Goal: Task Accomplishment & Management: Use online tool/utility

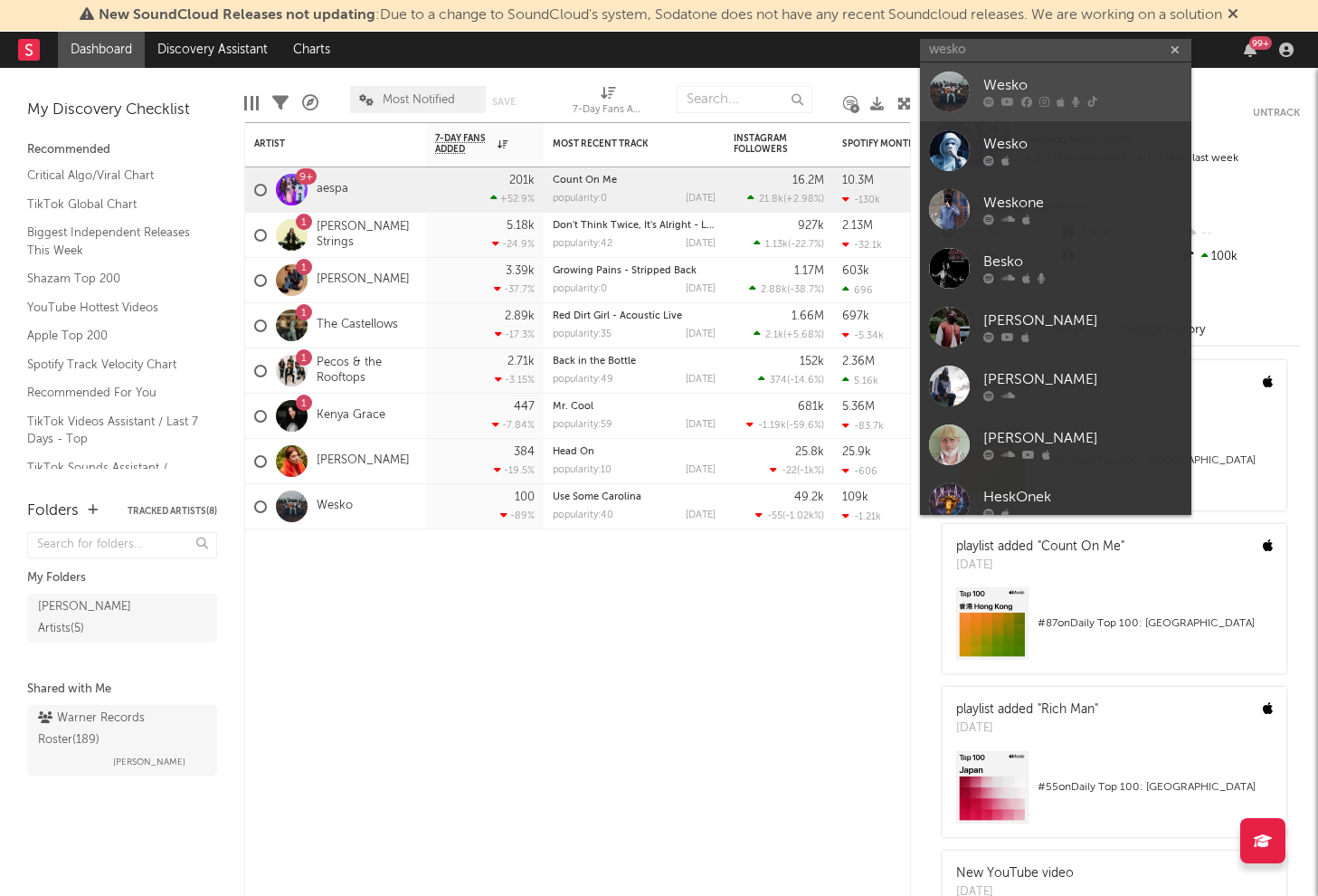
type input "wesko"
click at [1003, 100] on icon at bounding box center [1008, 102] width 13 height 11
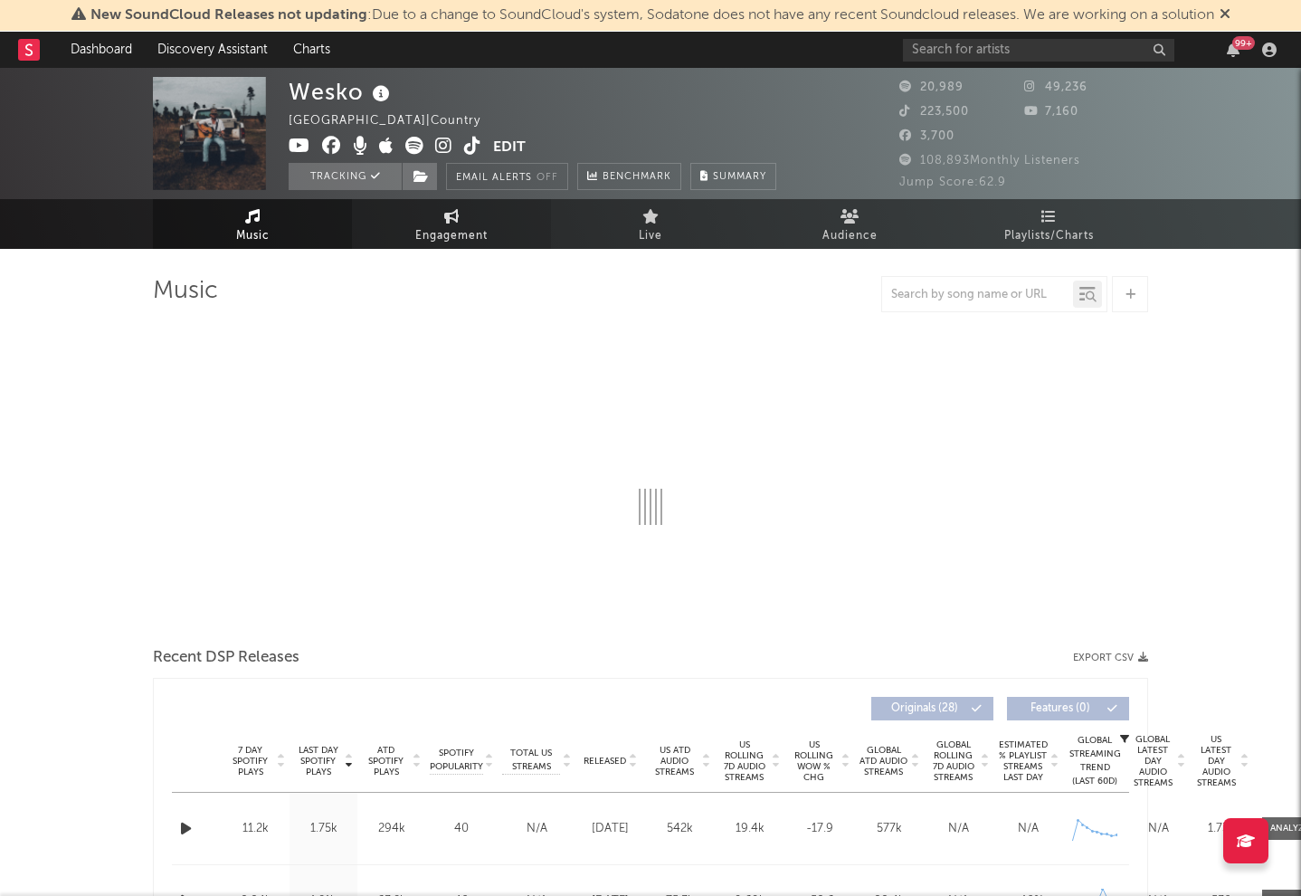
select select "6m"
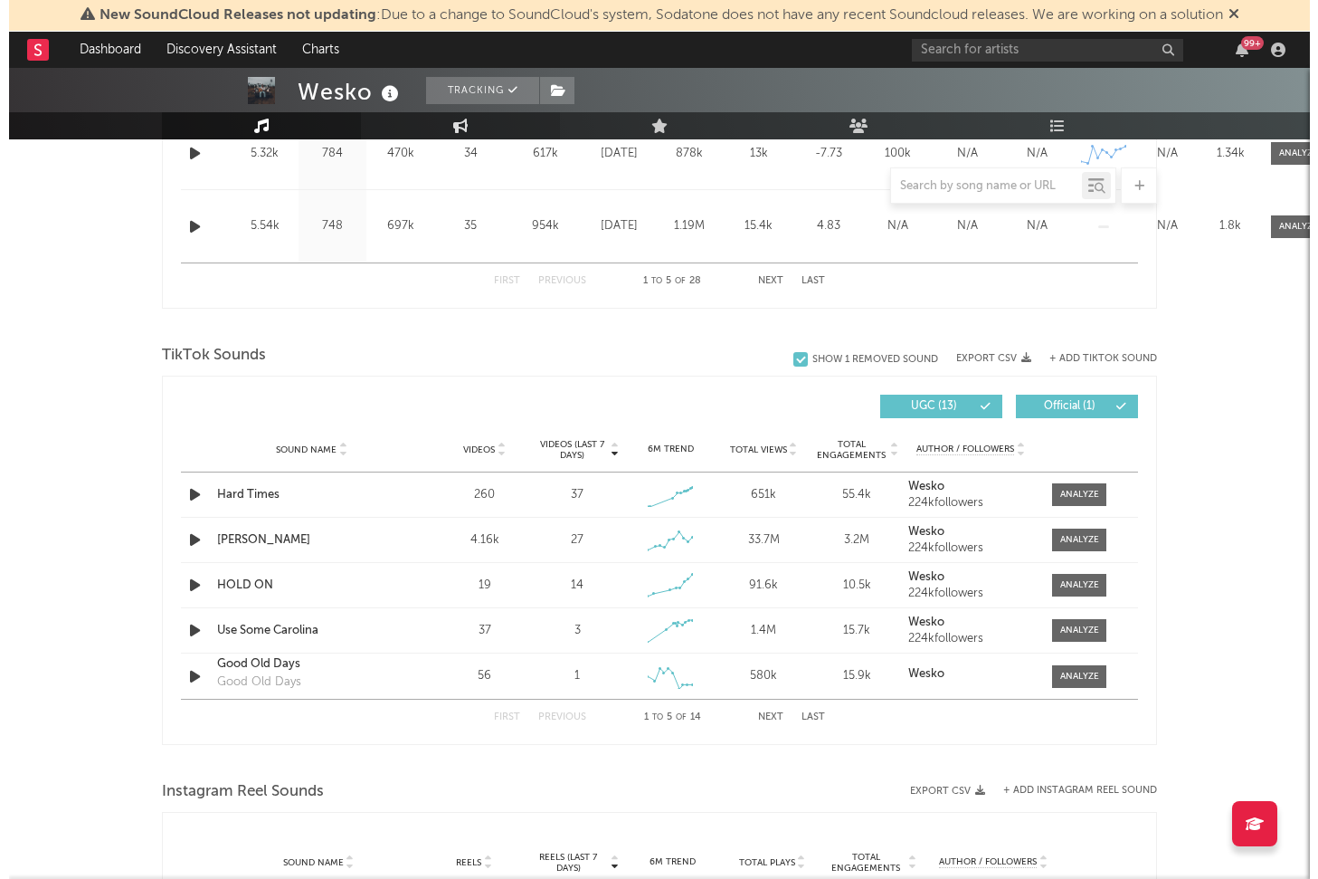
scroll to position [1036, 0]
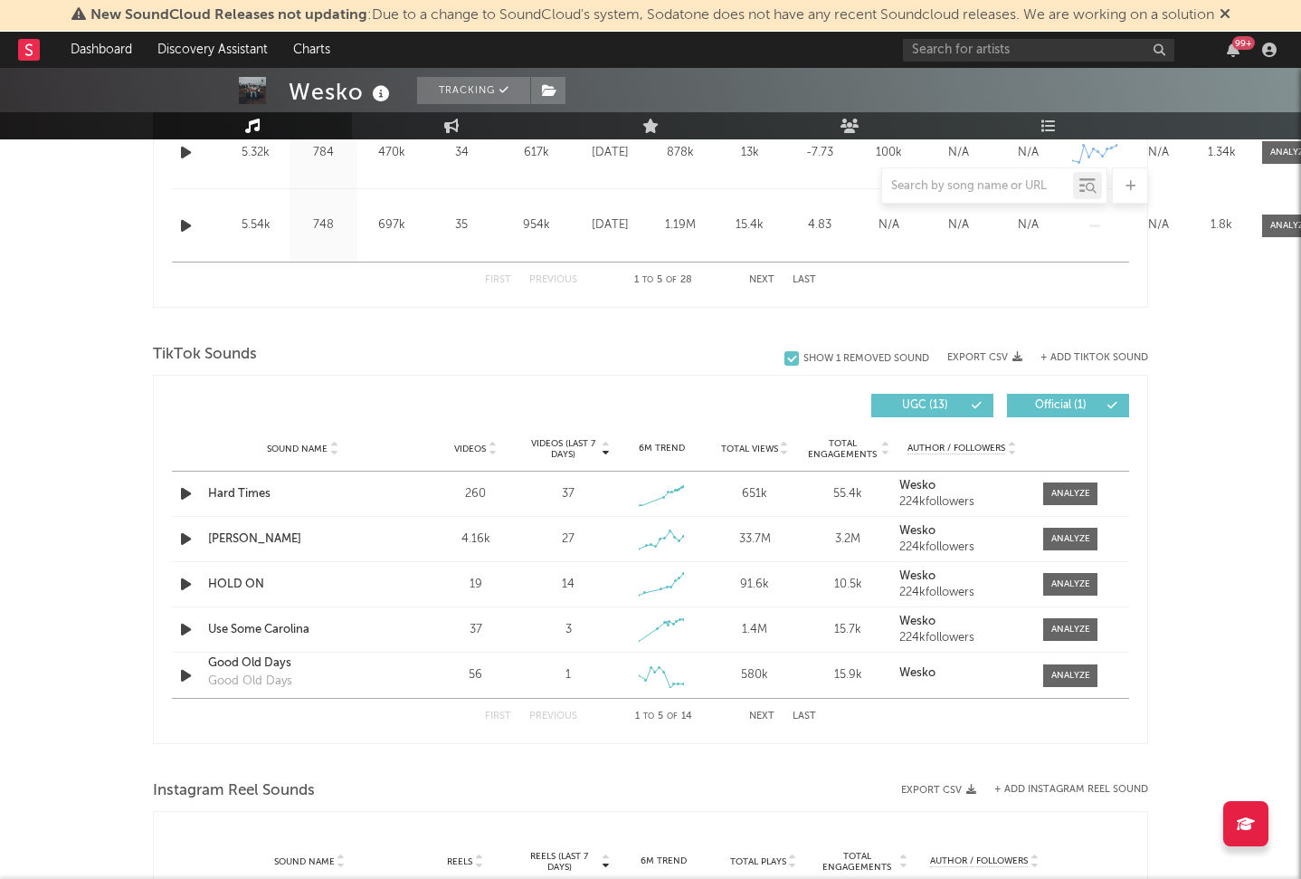
click at [765, 717] on button "Next" at bounding box center [761, 716] width 25 height 10
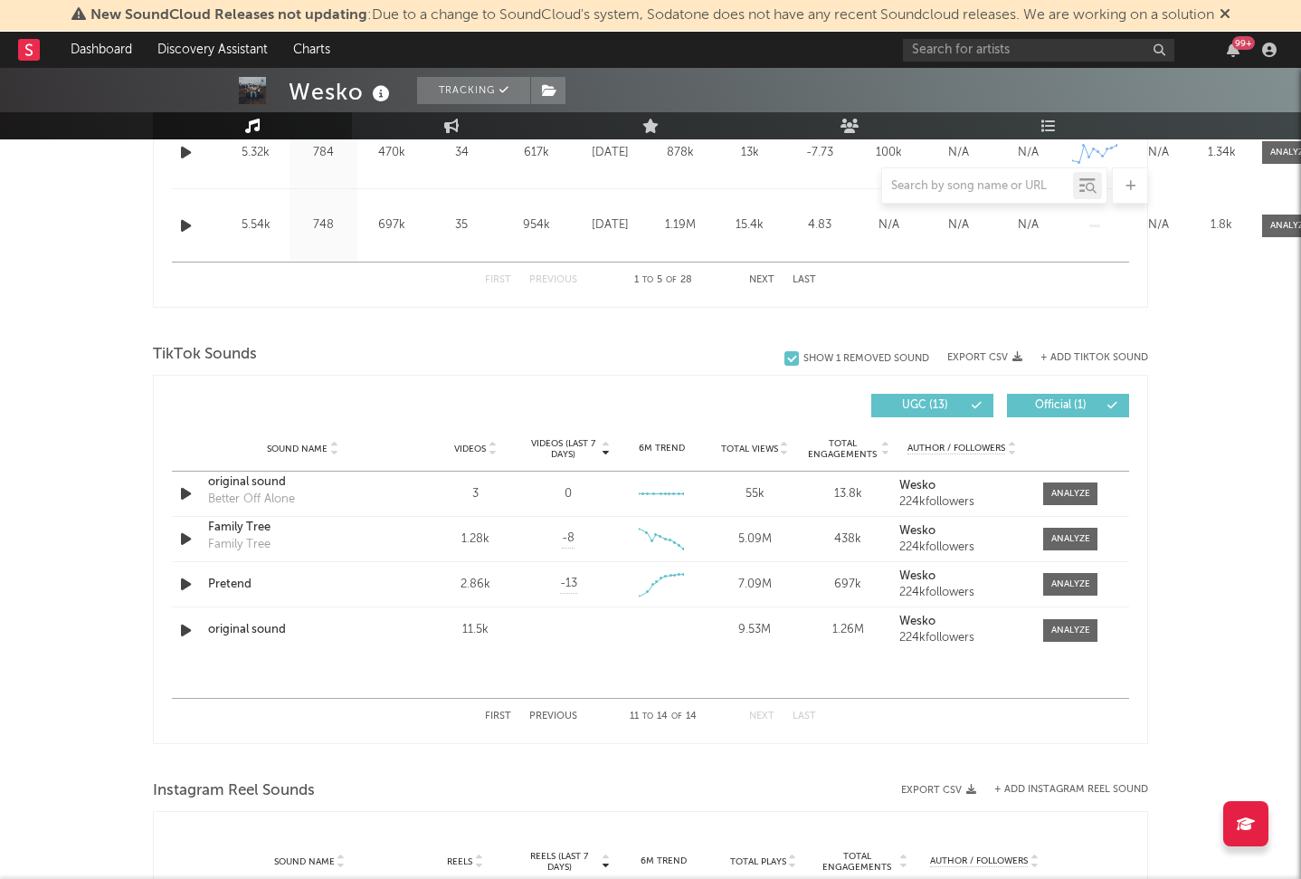
click at [549, 714] on button "Previous" at bounding box center [553, 716] width 48 height 10
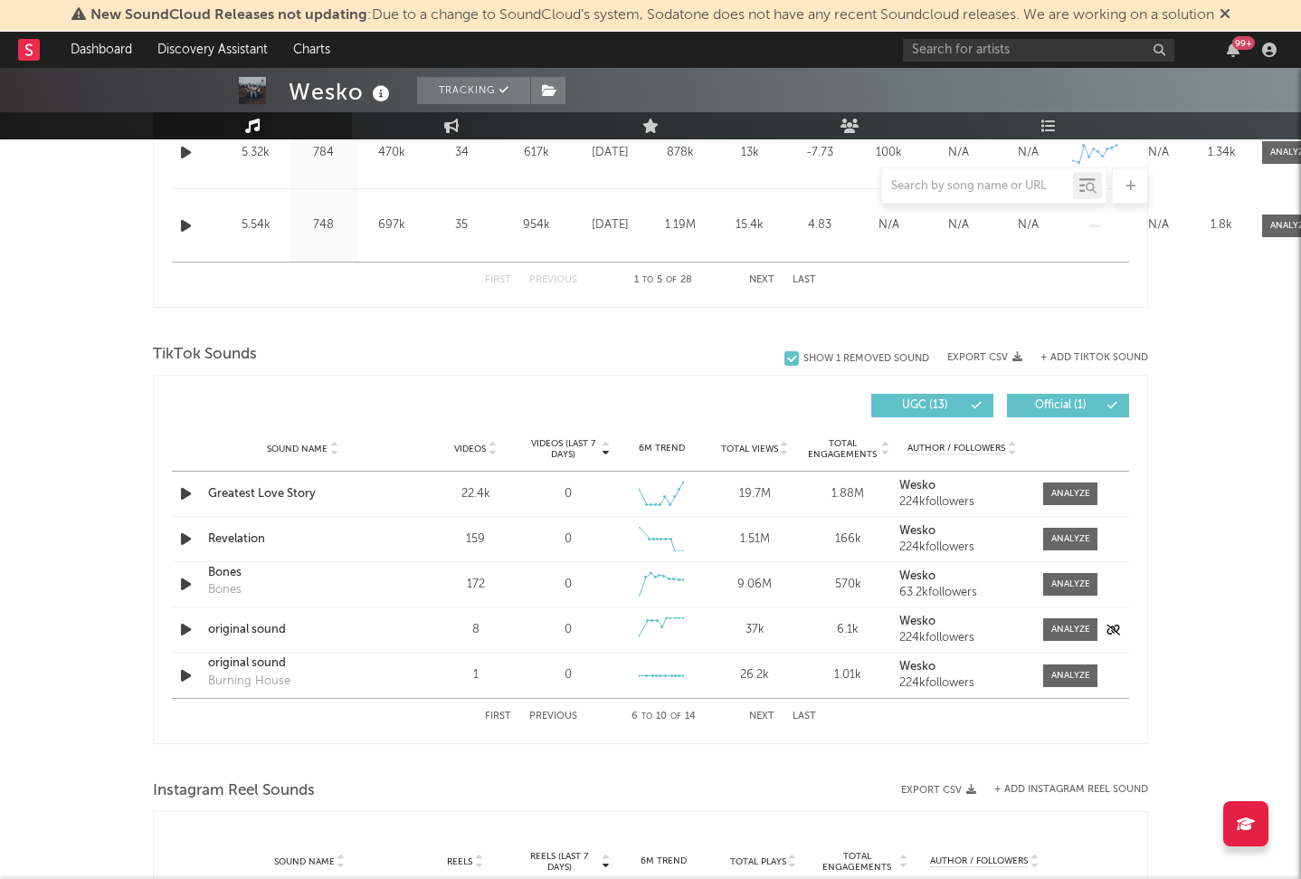
click at [270, 639] on div "Sound Name original sound Videos 8 Videos (last 7 days) 0 Weekly Growth % 6M Tr…" at bounding box center [650, 629] width 957 height 44
click at [265, 623] on div "original sound" at bounding box center [302, 630] width 189 height 18
click at [769, 717] on button "Next" at bounding box center [761, 716] width 25 height 10
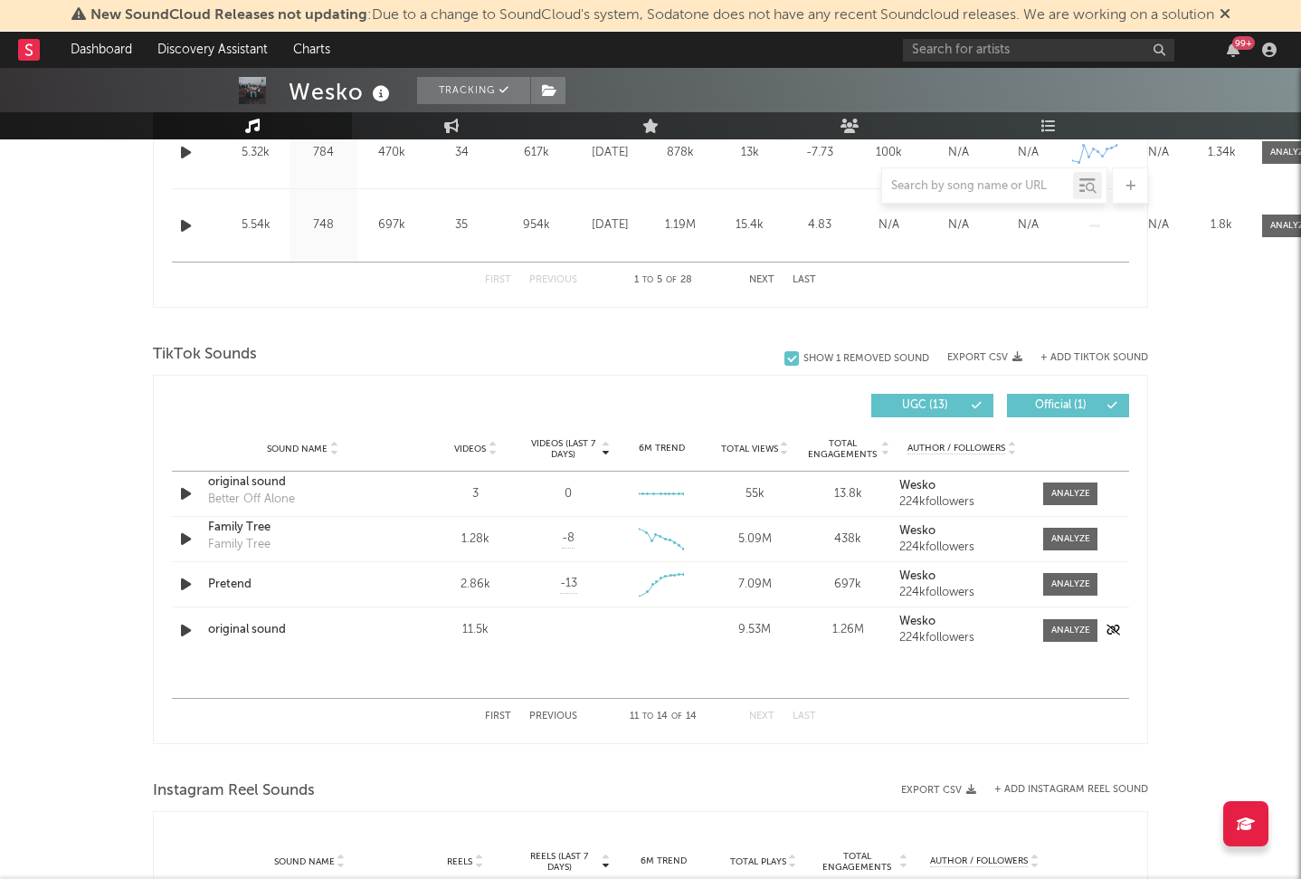
click at [228, 622] on div "original sound" at bounding box center [302, 630] width 189 height 18
click at [1102, 357] on button "+ Add TikTok Sound" at bounding box center [1094, 358] width 108 height 10
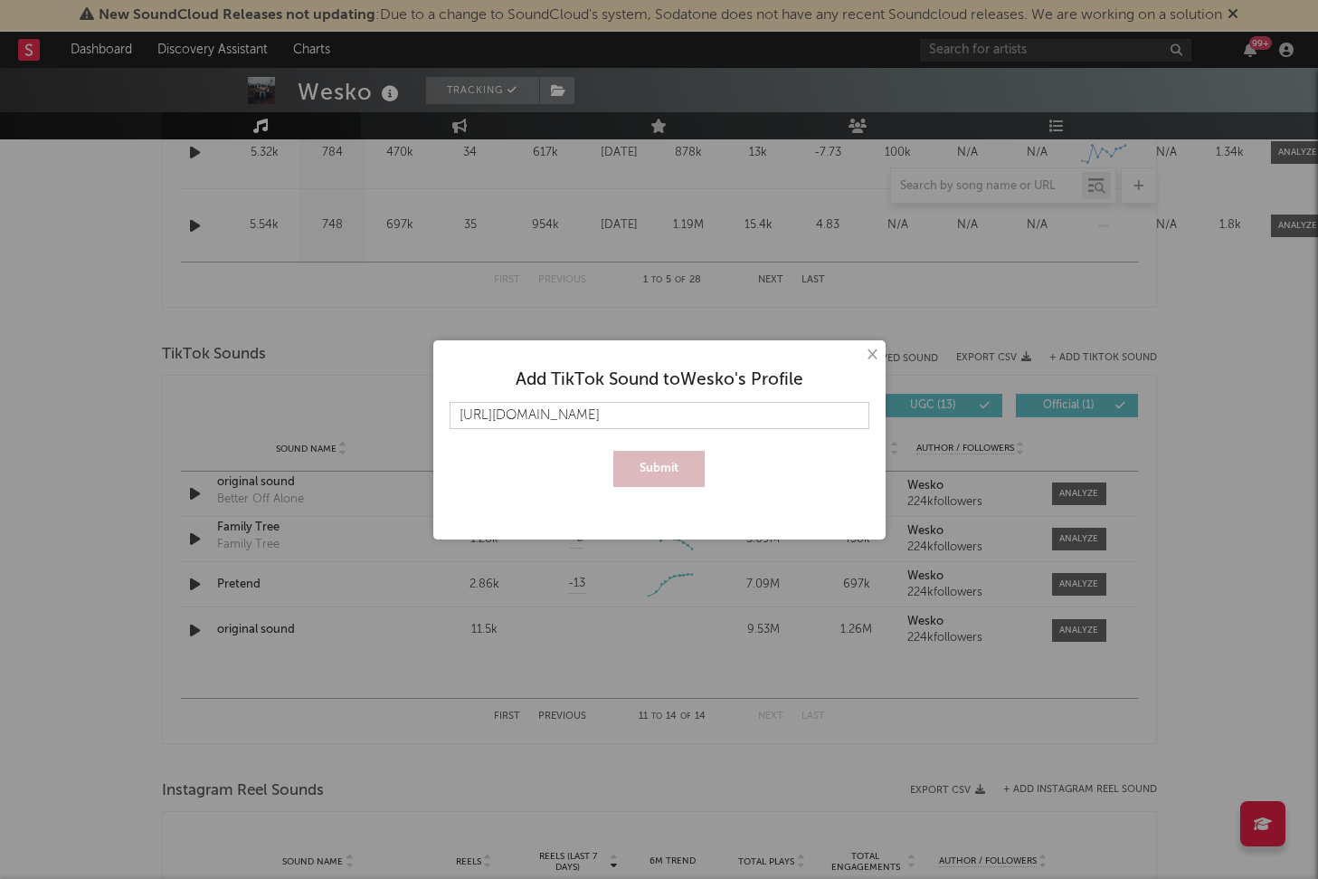
scroll to position [0, 274]
type input "[URL][DOMAIN_NAME]"
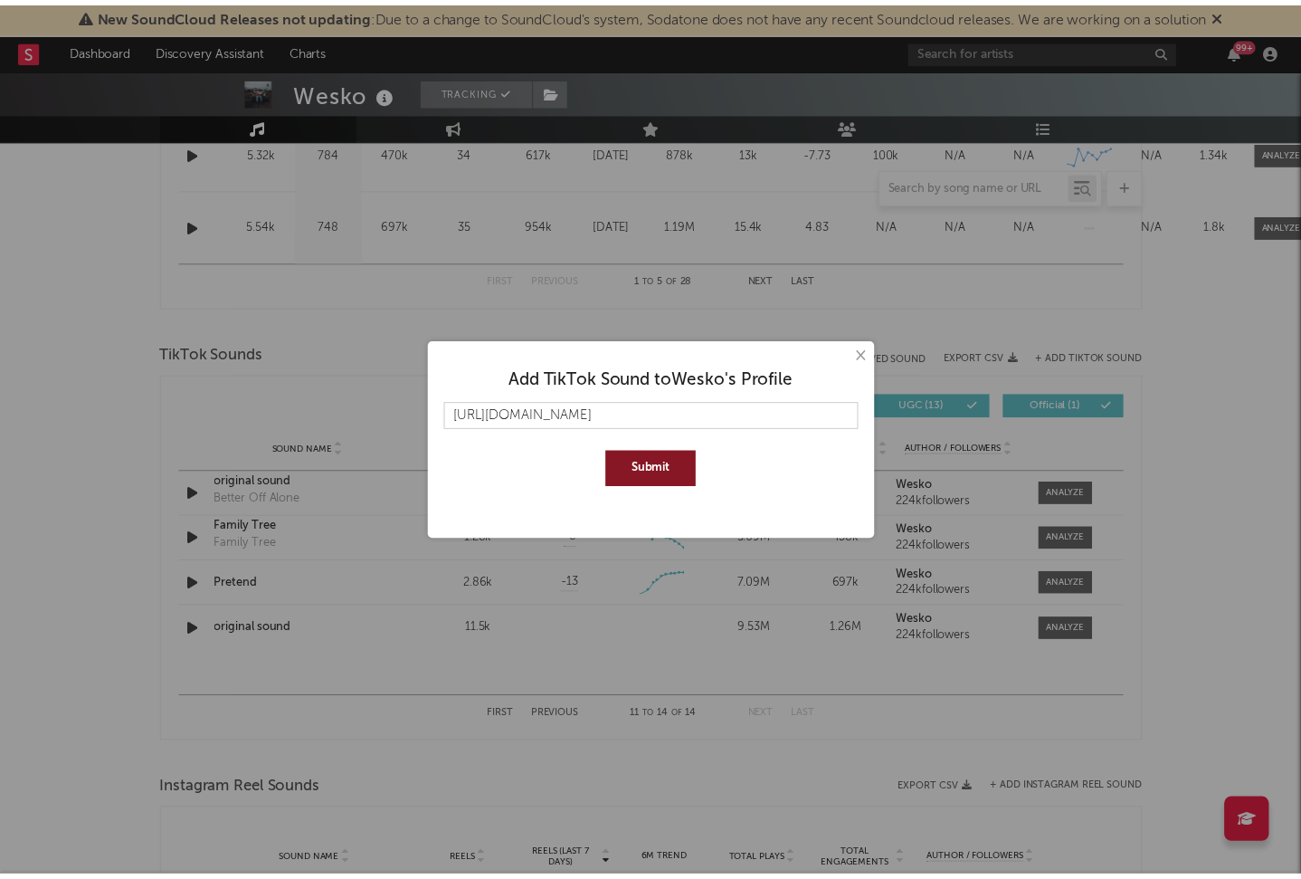
scroll to position [0, 0]
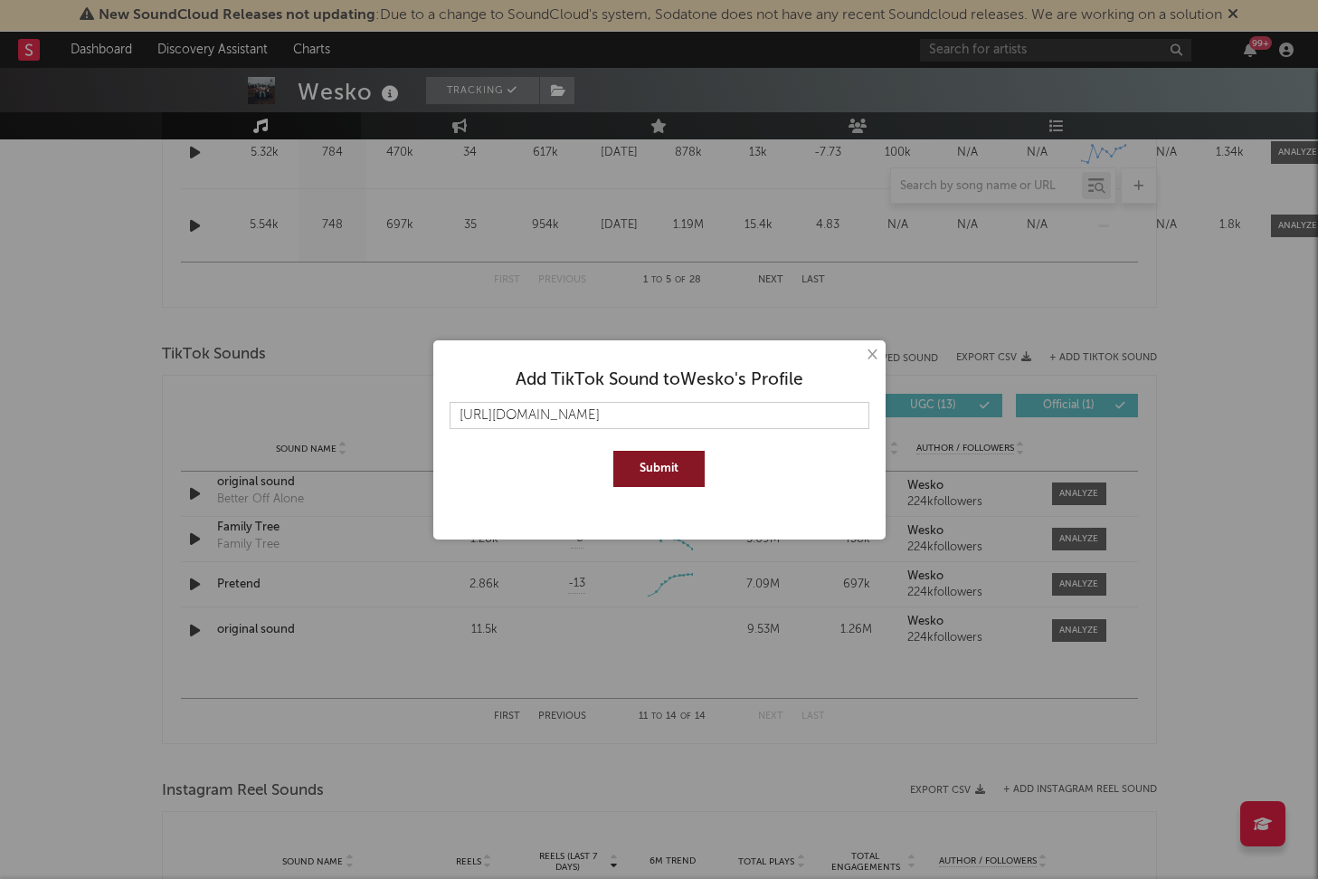
click at [668, 480] on button "Submit" at bounding box center [658, 469] width 91 height 36
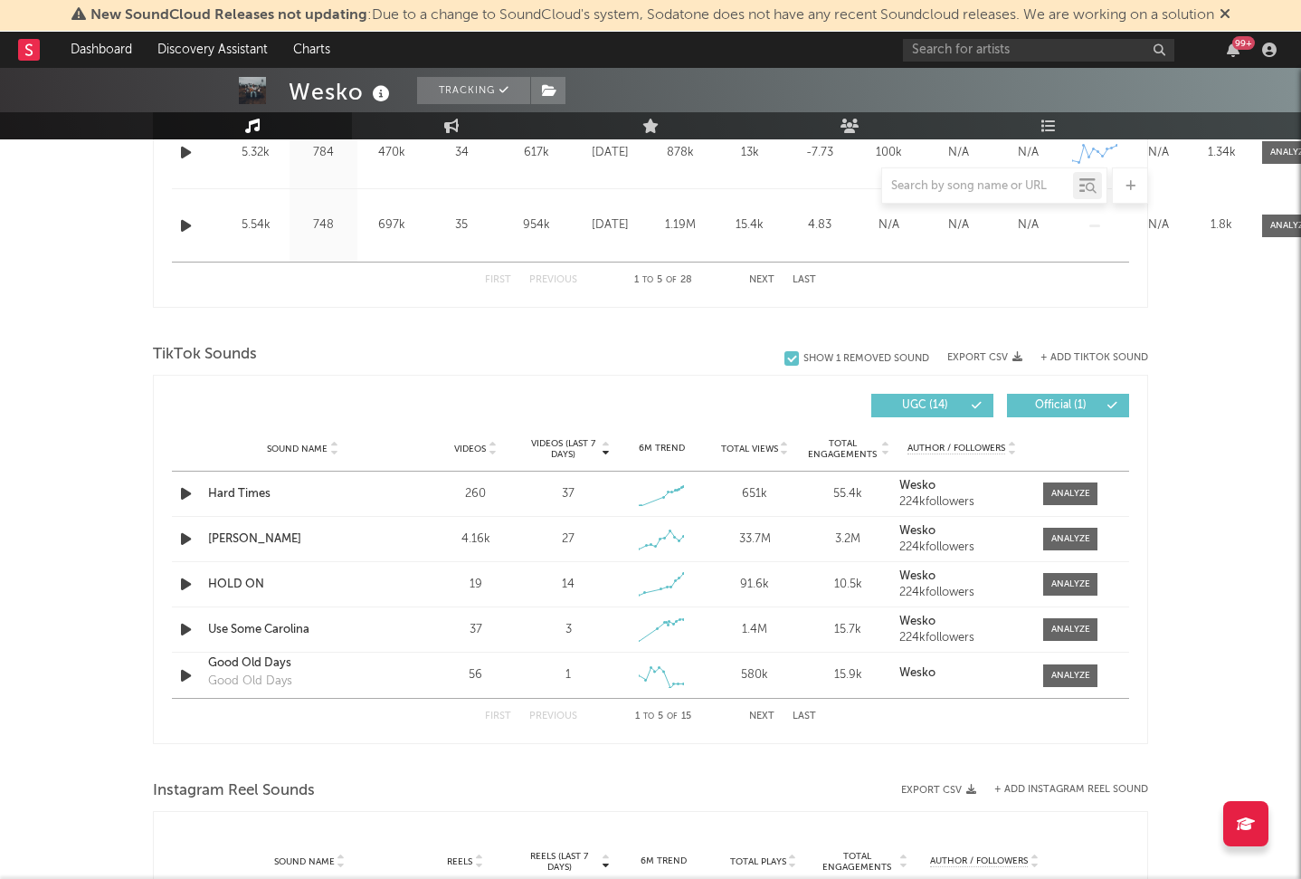
click at [765, 715] on button "Next" at bounding box center [761, 716] width 25 height 10
click at [494, 711] on button "First" at bounding box center [498, 716] width 26 height 10
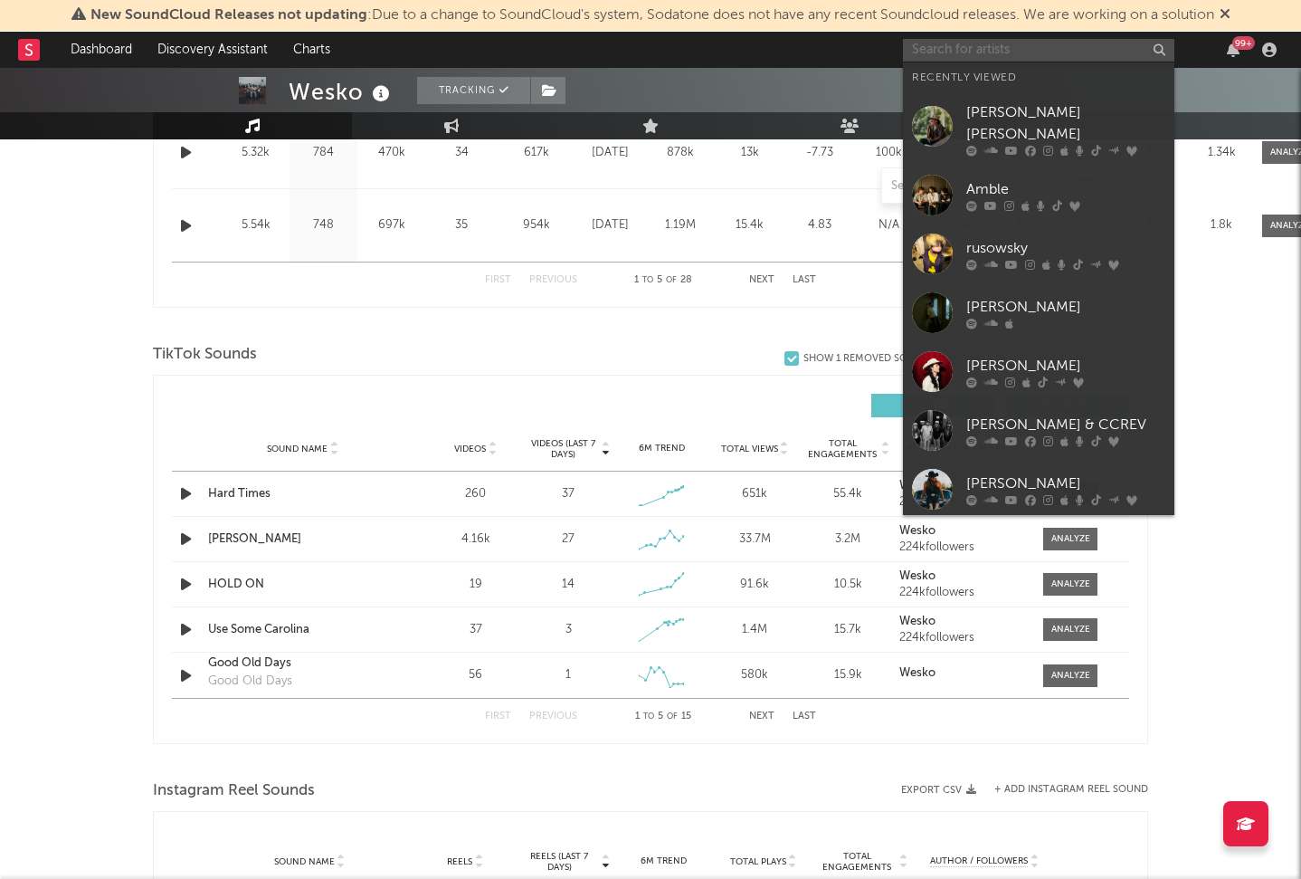
click at [1075, 43] on input "text" at bounding box center [1038, 50] width 271 height 23
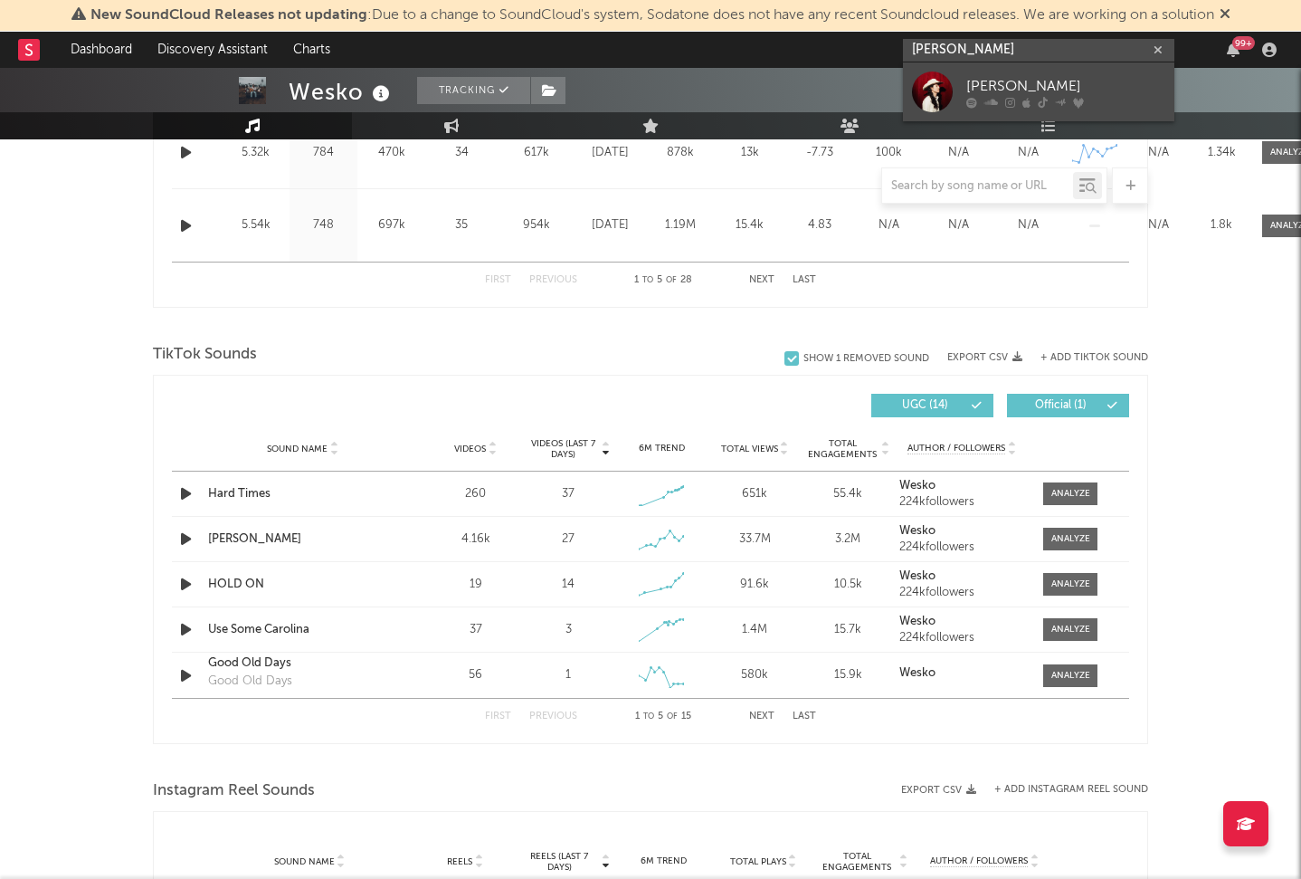
type input "[PERSON_NAME]"
click at [1020, 100] on div at bounding box center [1065, 102] width 199 height 11
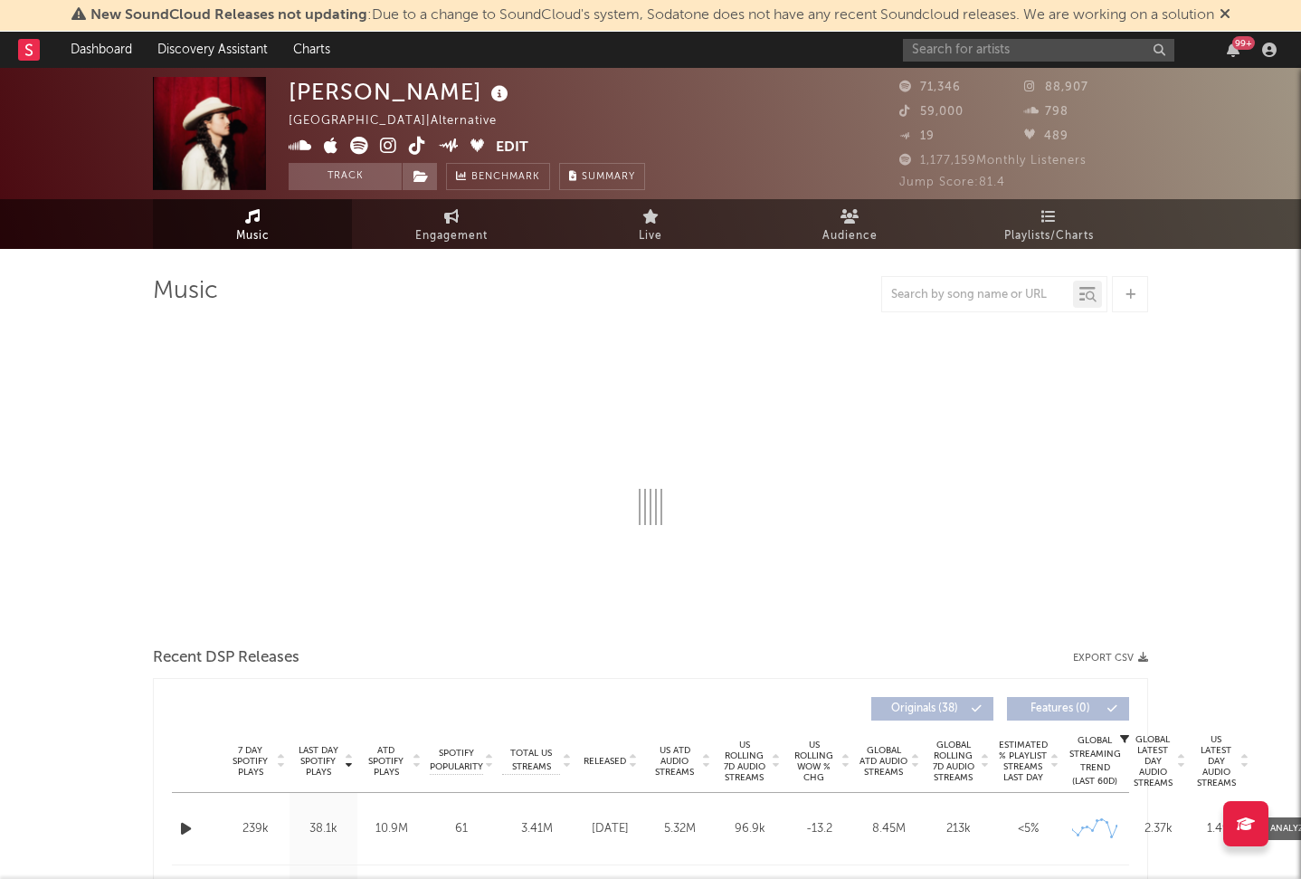
select select "6m"
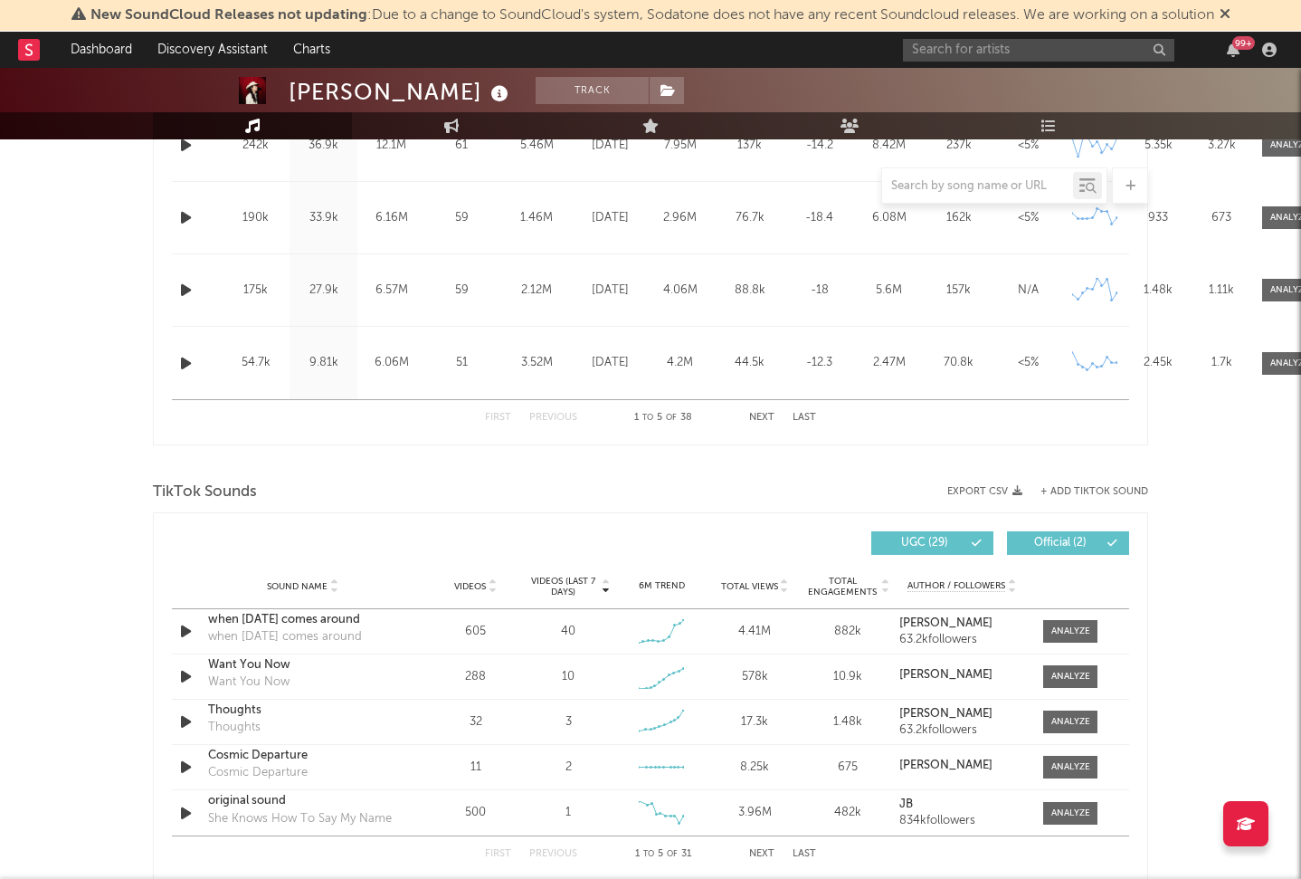
scroll to position [921, 0]
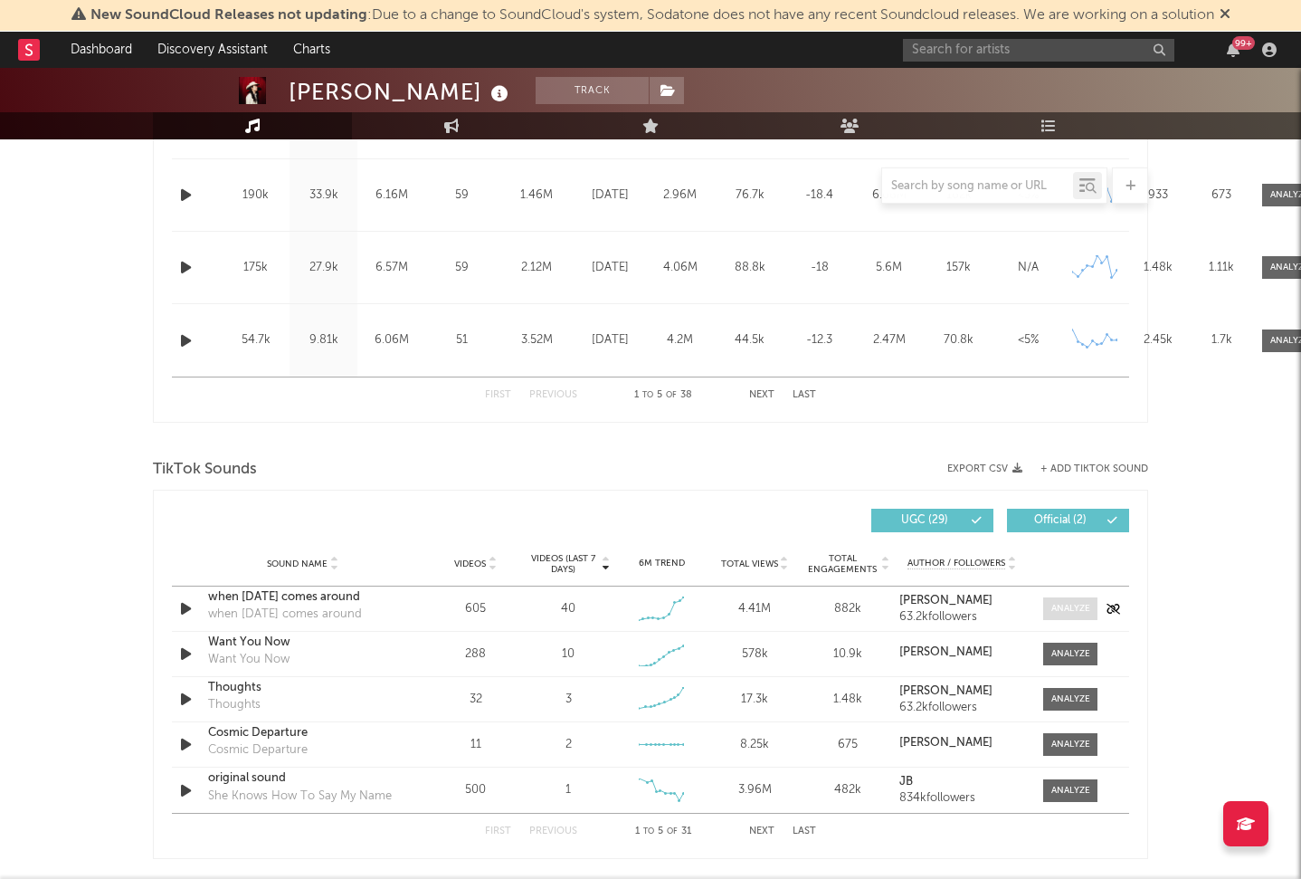
click at [1079, 597] on span at bounding box center [1070, 608] width 54 height 23
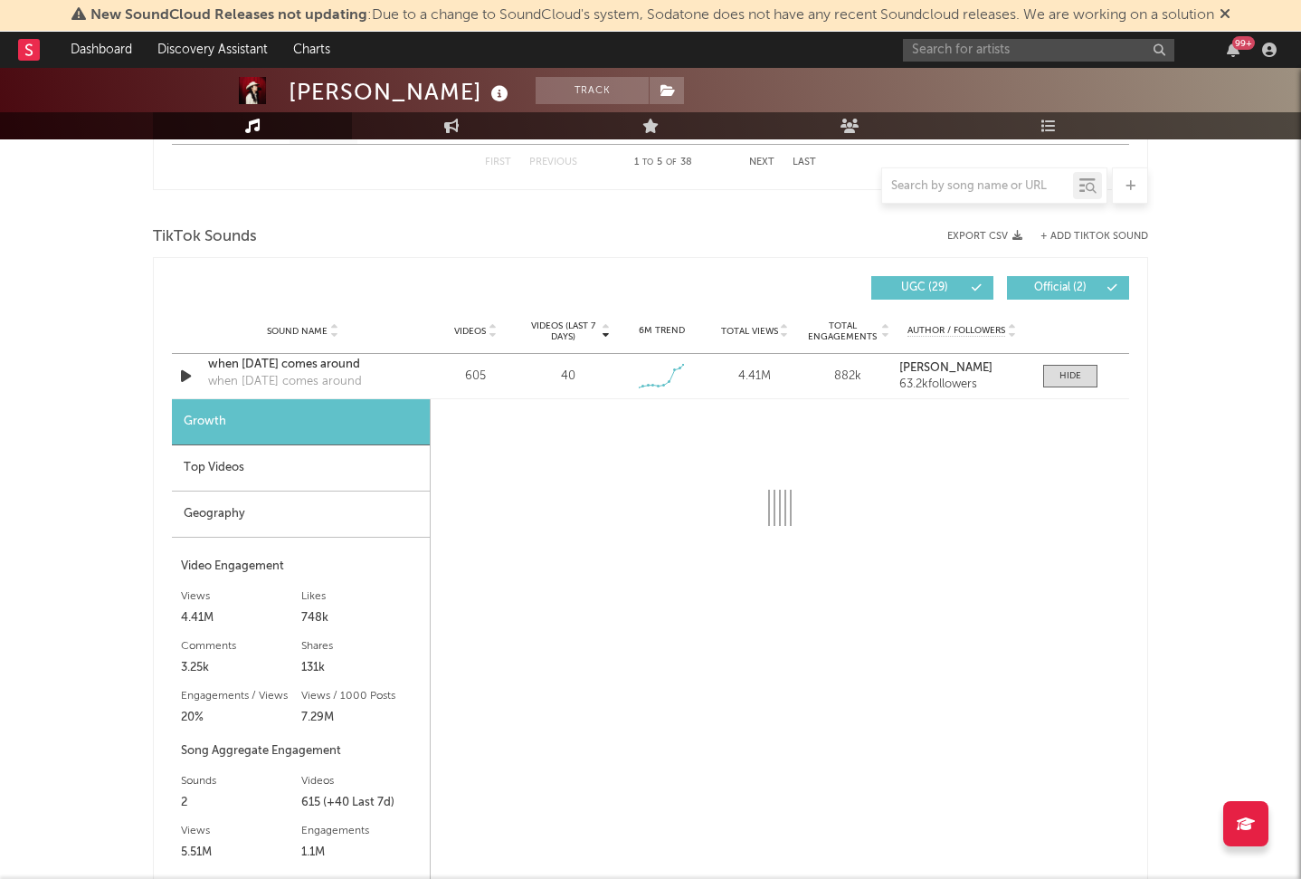
scroll to position [1154, 0]
select select "6m"
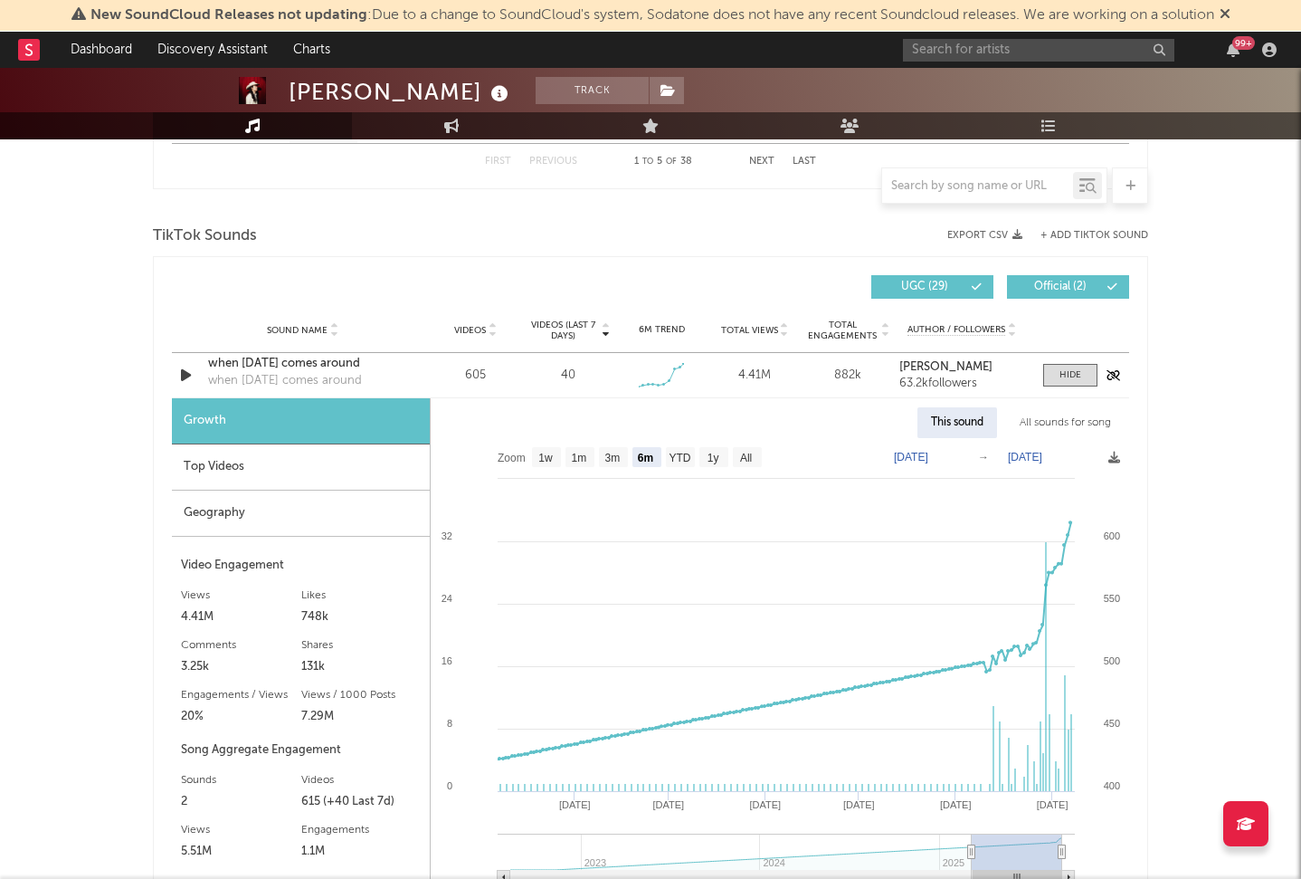
click at [318, 356] on div "when [DATE] comes around" at bounding box center [302, 364] width 189 height 18
